Goal: Communication & Community: Answer question/provide support

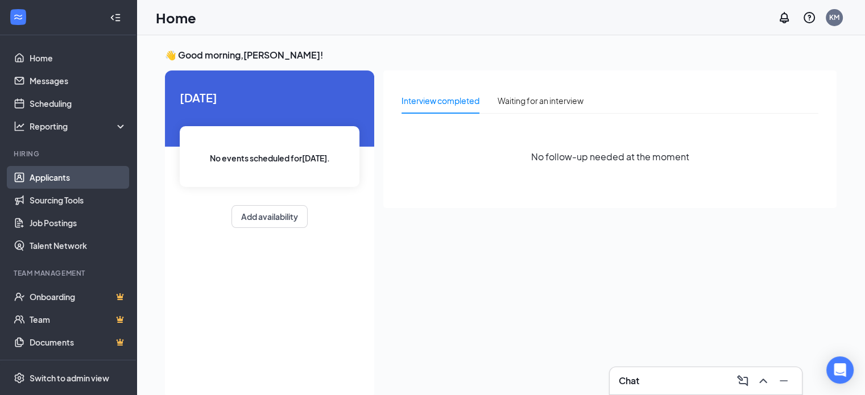
click at [75, 177] on link "Applicants" at bounding box center [78, 177] width 97 height 23
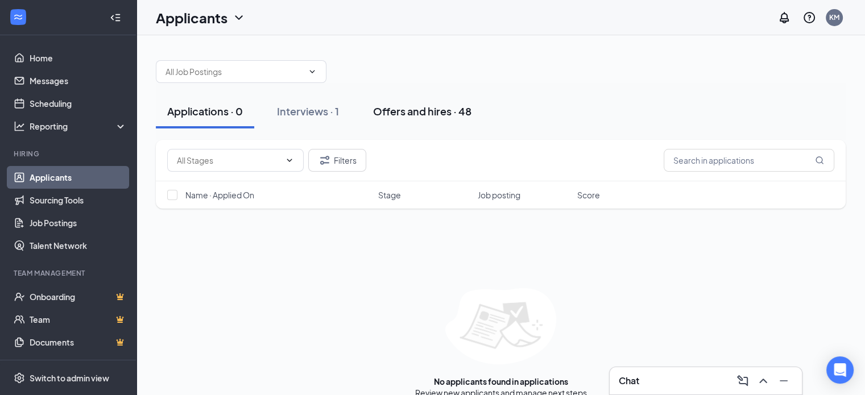
click at [387, 110] on div "Offers and hires · 48" at bounding box center [422, 111] width 98 height 14
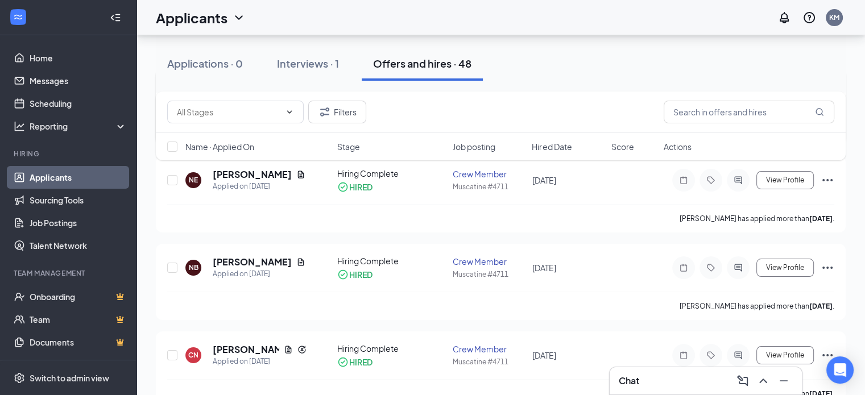
scroll to position [171, 0]
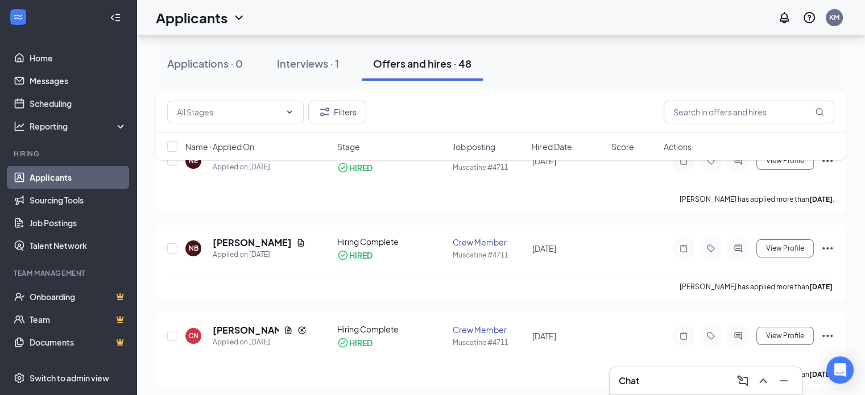
click at [629, 386] on h3 "Chat" at bounding box center [629, 381] width 20 height 13
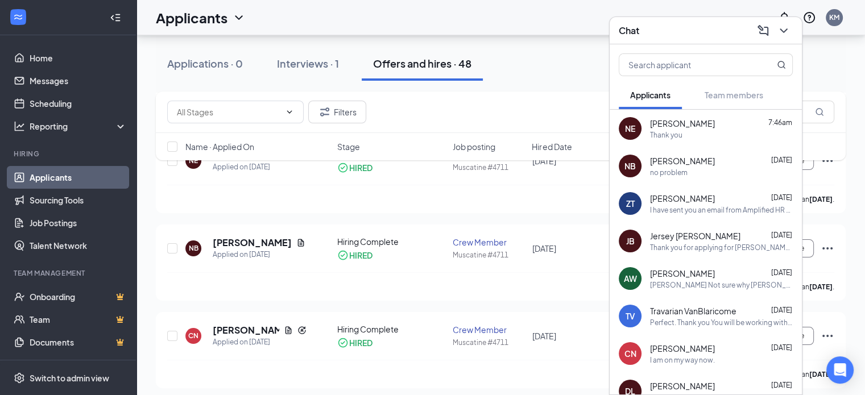
click at [690, 204] on div "[PERSON_NAME] [DATE] I have sent you an email from Amplified HR that contains t…" at bounding box center [721, 204] width 143 height 22
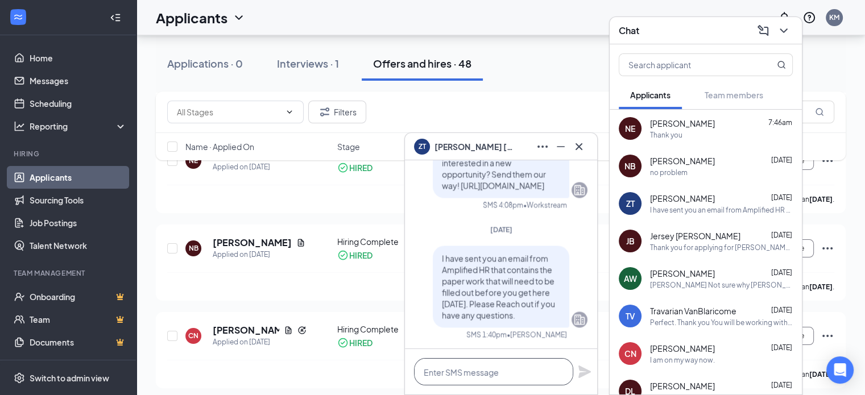
click at [497, 368] on textarea at bounding box center [493, 371] width 159 height 27
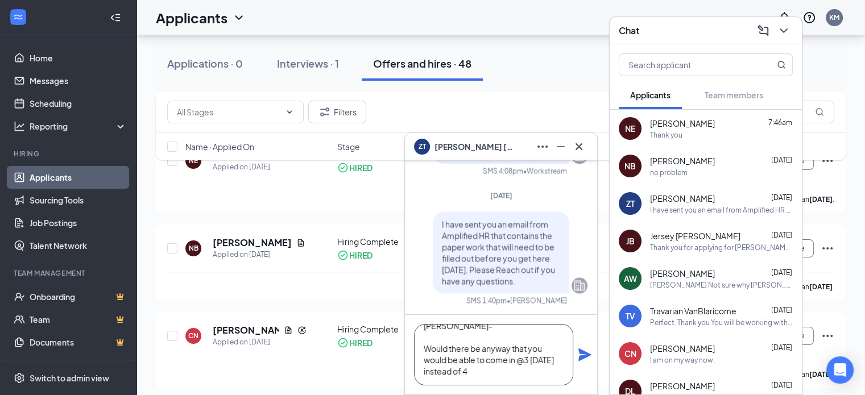
scroll to position [34, 0]
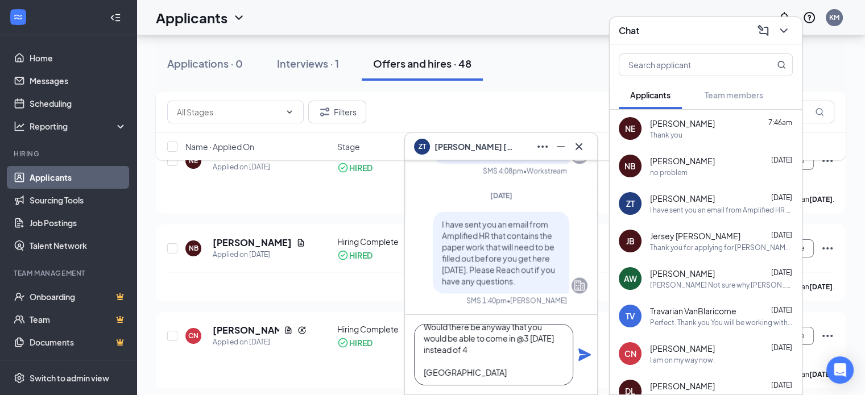
type textarea "[PERSON_NAME]- Would there be anyway that you would be able to come in @3 [DATE…"
click at [581, 358] on icon "Plane" at bounding box center [584, 355] width 13 height 13
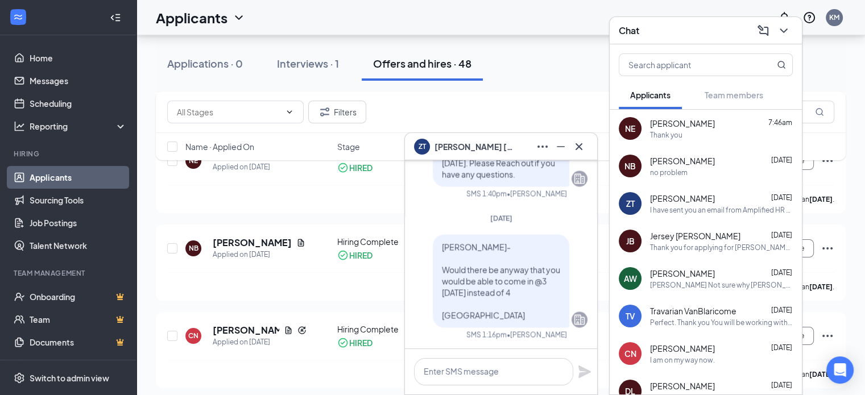
scroll to position [0, 0]
click at [579, 146] on icon "Cross" at bounding box center [578, 146] width 7 height 7
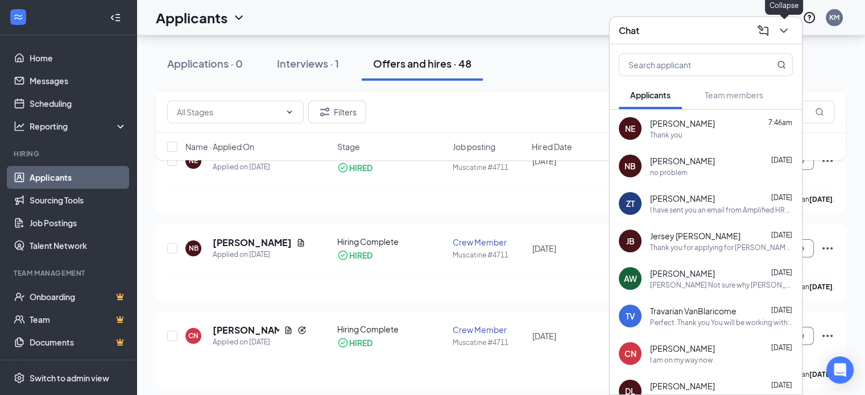
click at [784, 33] on icon "ChevronDown" at bounding box center [784, 31] width 14 height 14
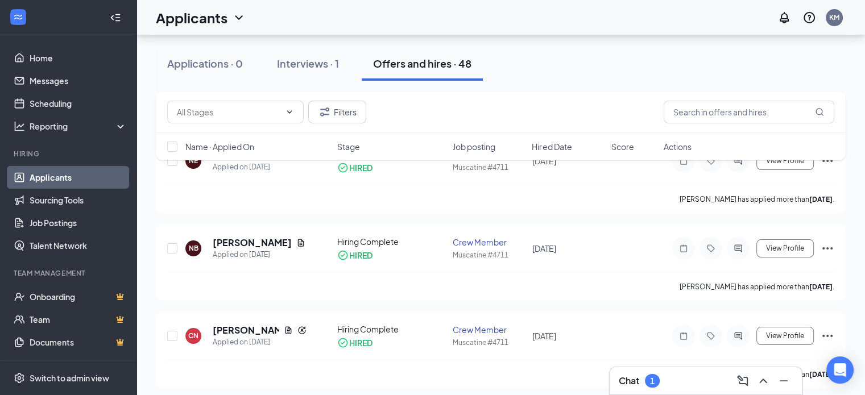
click at [643, 380] on div "Chat 1" at bounding box center [639, 381] width 41 height 14
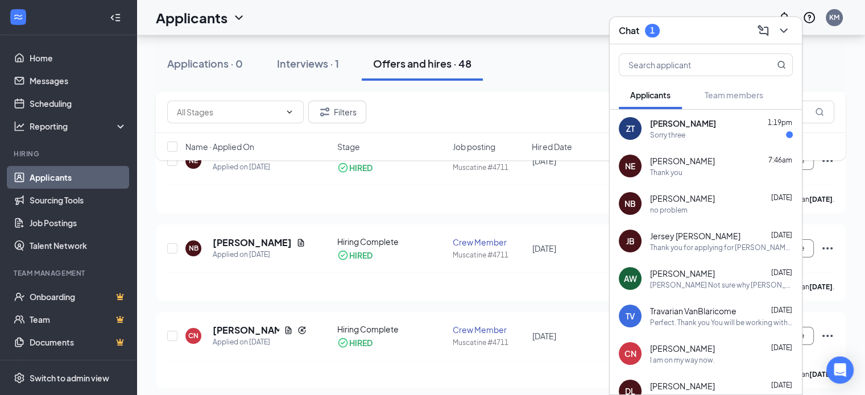
click at [720, 136] on div "Sorry three" at bounding box center [721, 135] width 143 height 10
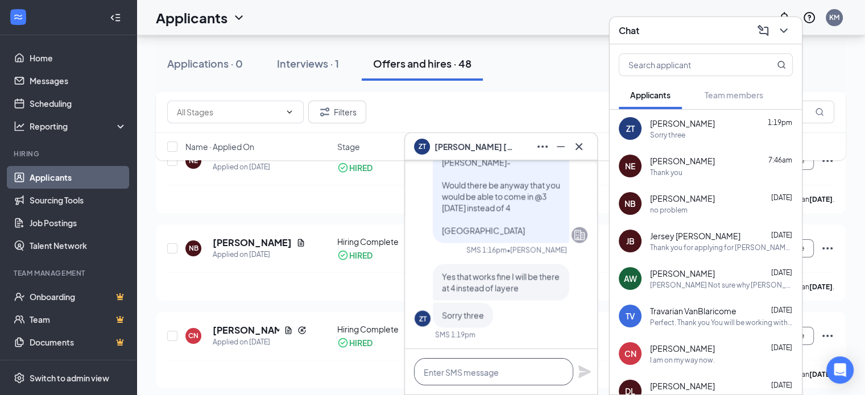
click at [505, 361] on textarea at bounding box center [493, 371] width 159 height 27
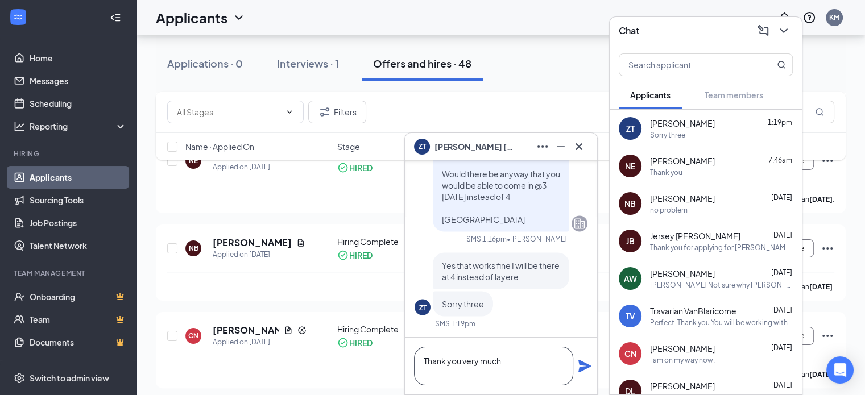
type textarea "Thank you very much"
click at [588, 367] on icon "Plane" at bounding box center [584, 366] width 13 height 13
